Goal: Find specific page/section: Locate a particular part of the current website

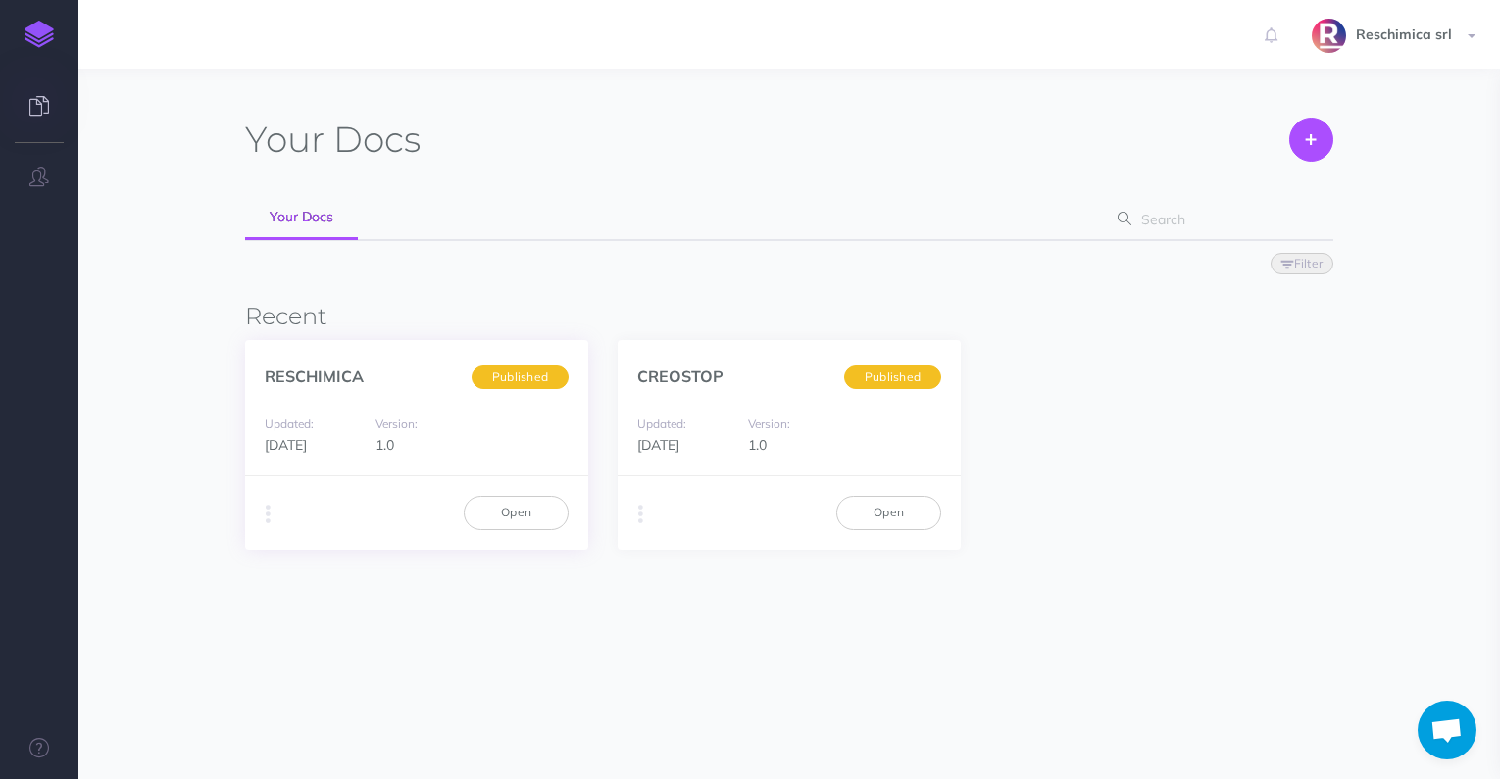
click at [519, 483] on div "Duplicate Export PDF Beta Markdown Beta Advanced Archive Open" at bounding box center [416, 512] width 343 height 74
click at [518, 507] on link "Open" at bounding box center [516, 512] width 105 height 33
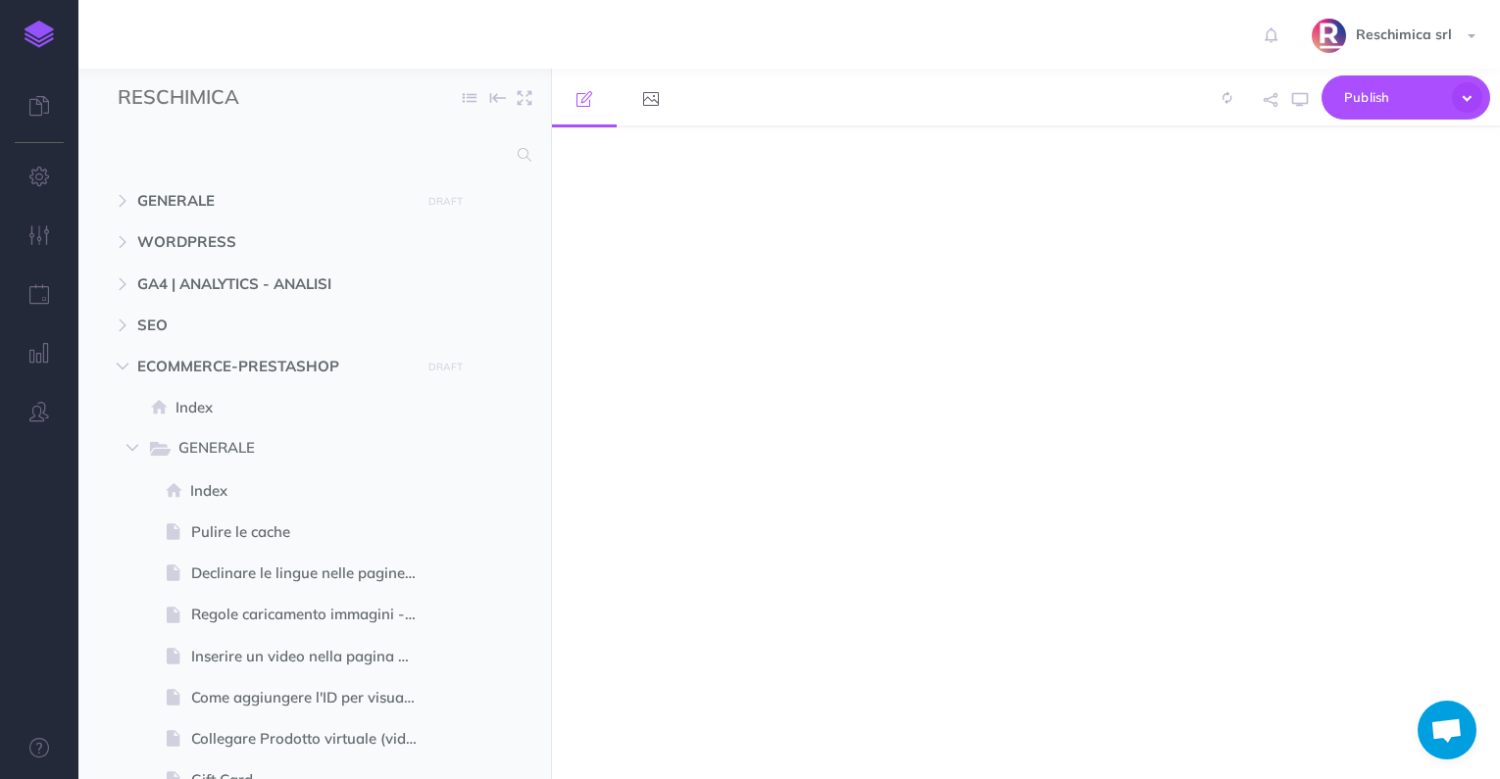
select select "null"
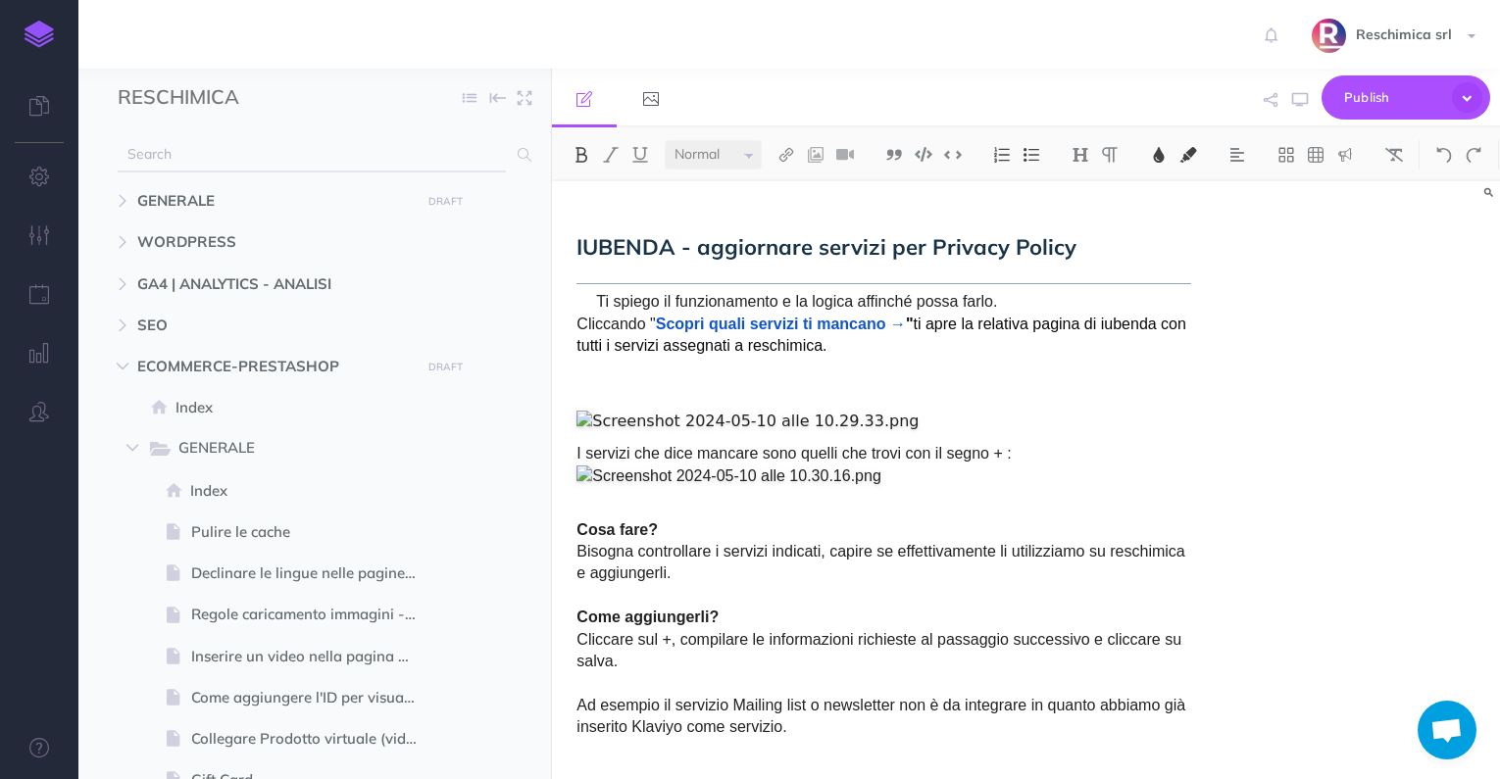
click at [213, 157] on input "text" at bounding box center [312, 154] width 388 height 35
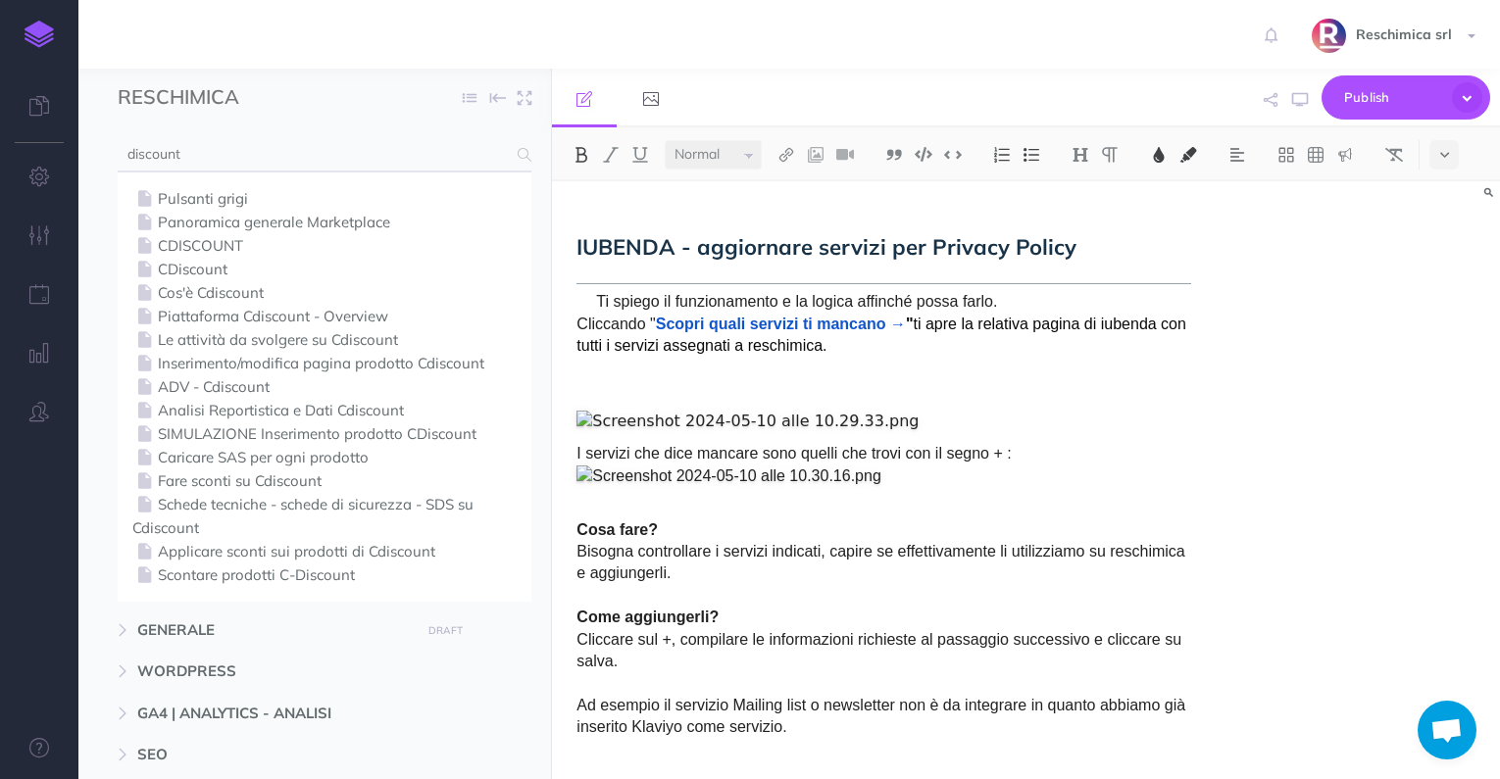
type input "discount"
click at [214, 387] on link "ADV - Cdiscount" at bounding box center [324, 387] width 384 height 24
select select "null"
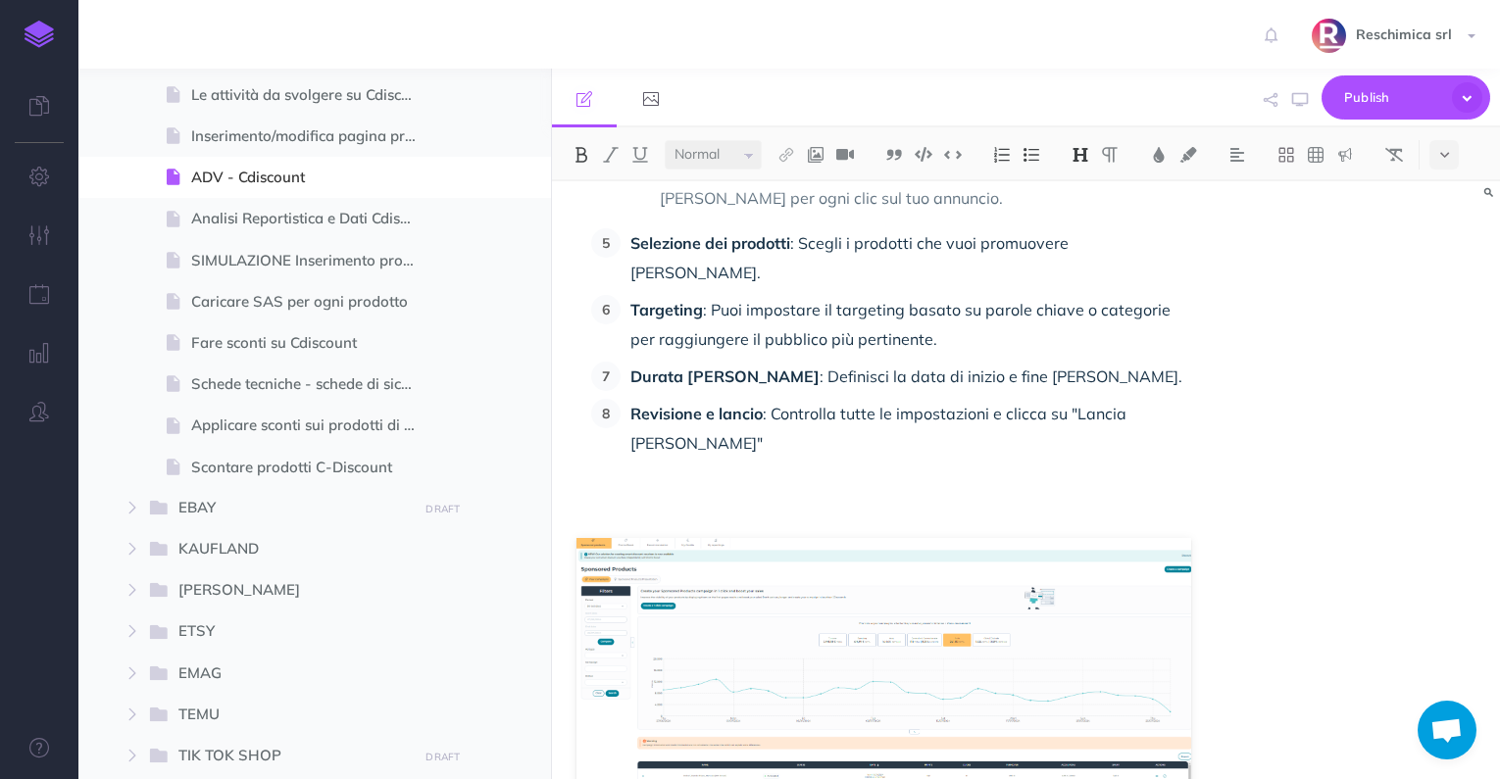
scroll to position [784, 0]
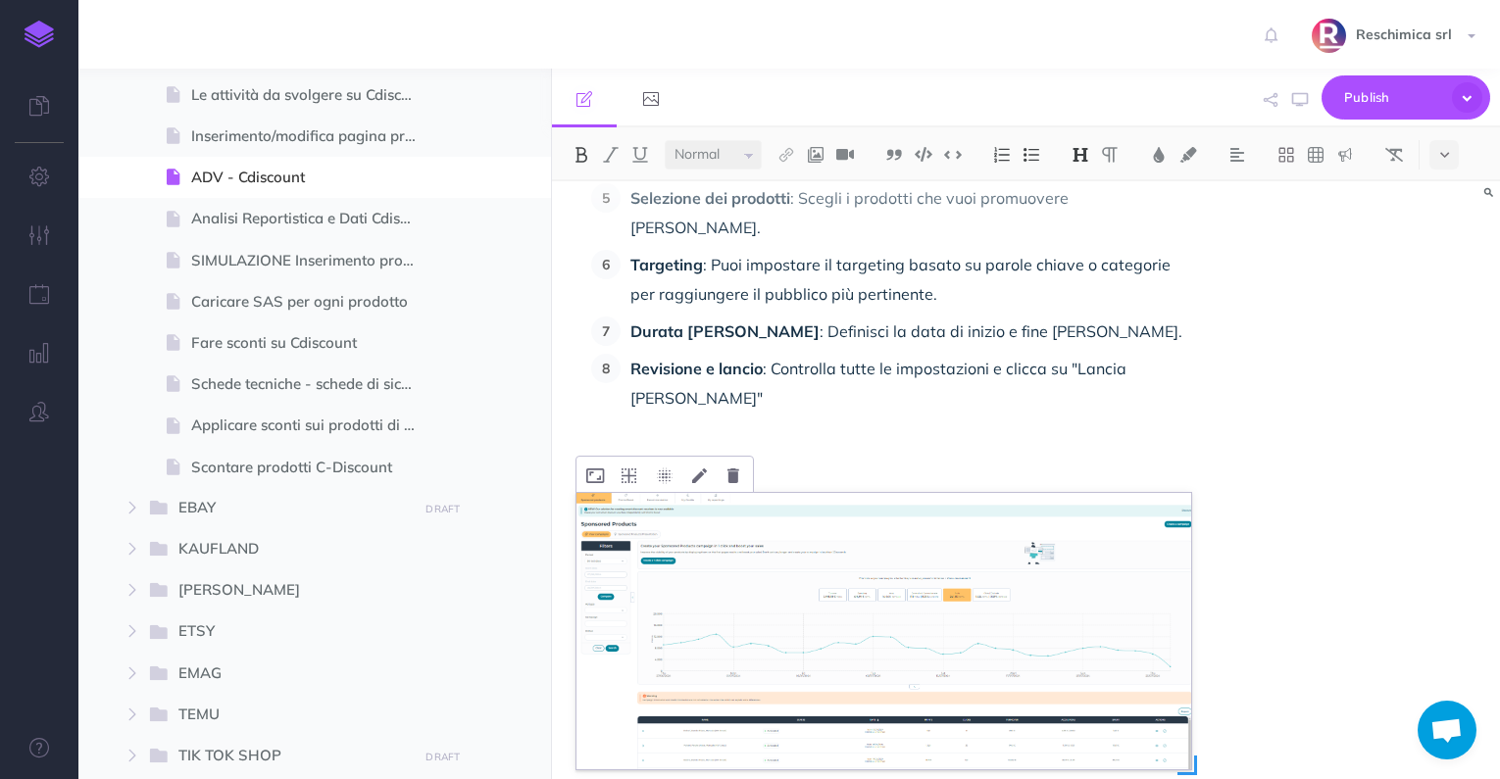
click at [864, 561] on img at bounding box center [883, 631] width 615 height 276
click at [800, 597] on img at bounding box center [883, 631] width 615 height 276
click at [845, 527] on img at bounding box center [883, 631] width 615 height 276
click at [845, 528] on img at bounding box center [883, 632] width 615 height 276
click at [1174, 672] on img at bounding box center [883, 631] width 615 height 276
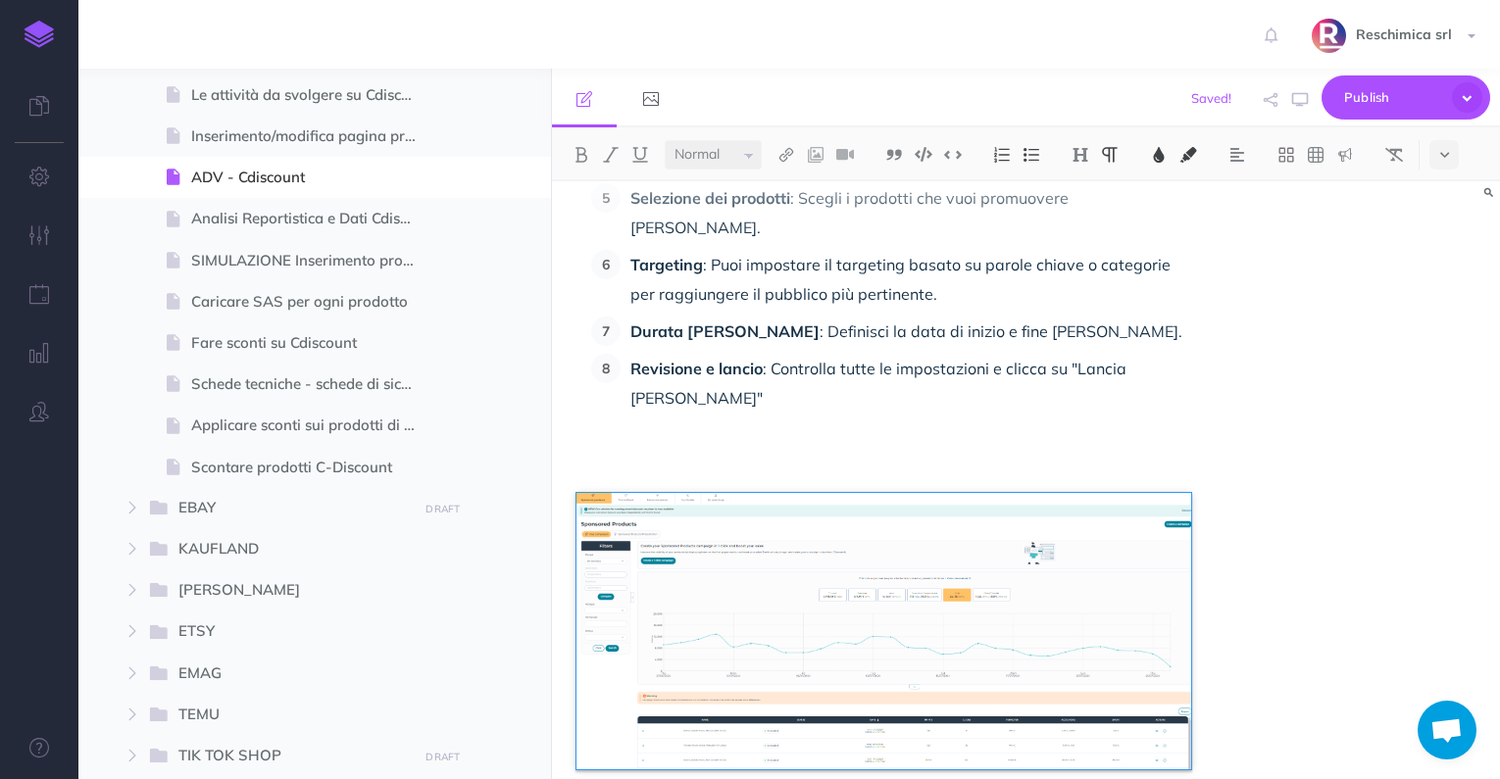
drag, startPoint x: 1192, startPoint y: 741, endPoint x: 1247, endPoint y: 769, distance: 61.8
click at [1247, 769] on div "ADV - Cdiscount 1. Registrarsi e Accedere a Cdiscount Ads tramite My marketing …" at bounding box center [1026, 480] width 948 height 598
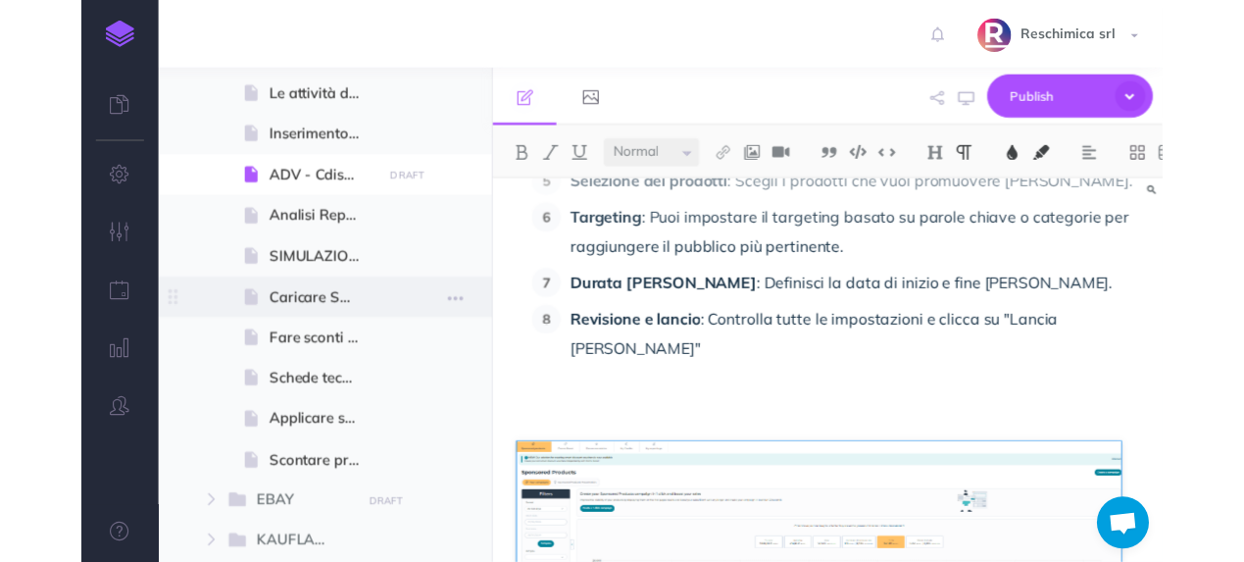
scroll to position [797, 0]
